Goal: Navigation & Orientation: Find specific page/section

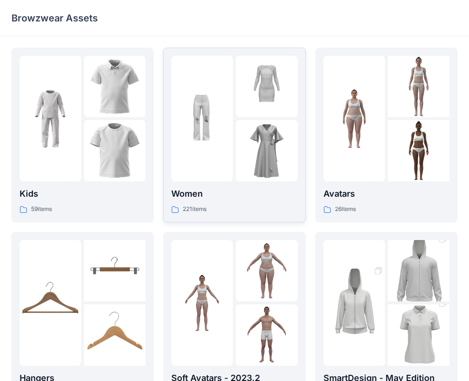
click at [271, 158] on img at bounding box center [267, 151] width 62 height 62
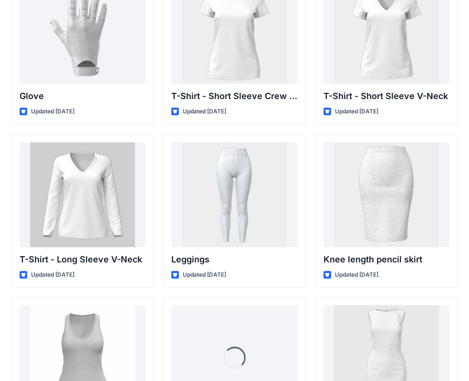
scroll to position [7446, 0]
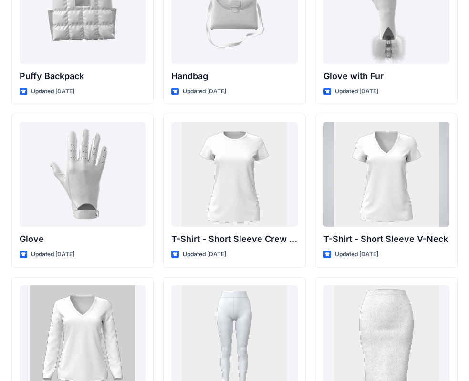
click at [399, 185] on div at bounding box center [386, 174] width 126 height 105
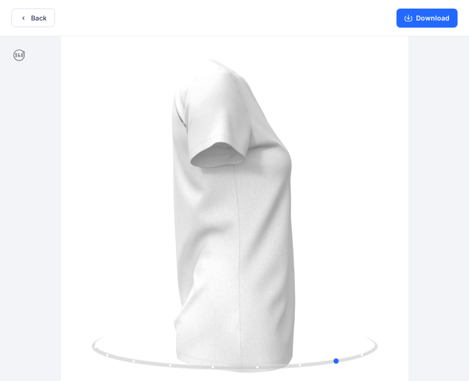
drag, startPoint x: 301, startPoint y: 176, endPoint x: 303, endPoint y: 139, distance: 37.2
click at [131, 152] on div at bounding box center [234, 209] width 469 height 347
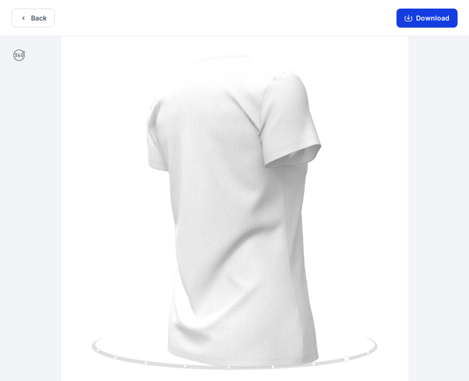
click at [421, 19] on button "Download" at bounding box center [426, 18] width 61 height 19
click at [21, 18] on icon "button" at bounding box center [24, 18] width 8 height 8
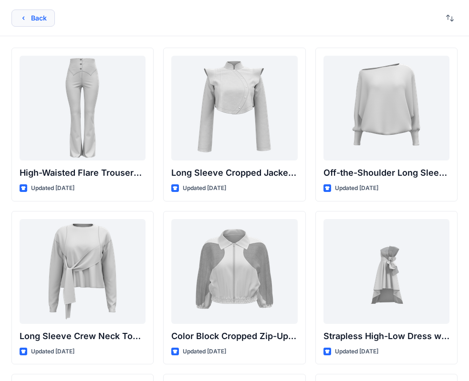
click at [32, 19] on button "Back" at bounding box center [32, 18] width 43 height 17
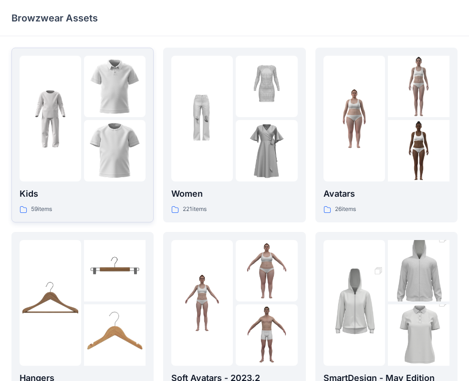
click at [82, 141] on div at bounding box center [83, 119] width 126 height 126
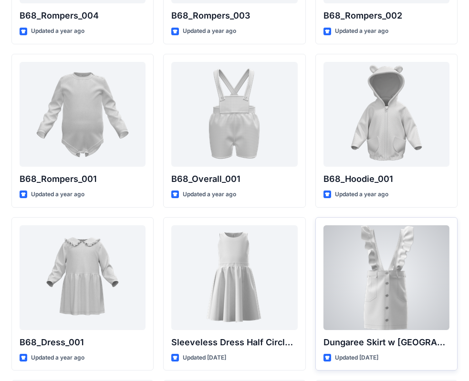
scroll to position [1933, 0]
